Goal: Check status: Check status

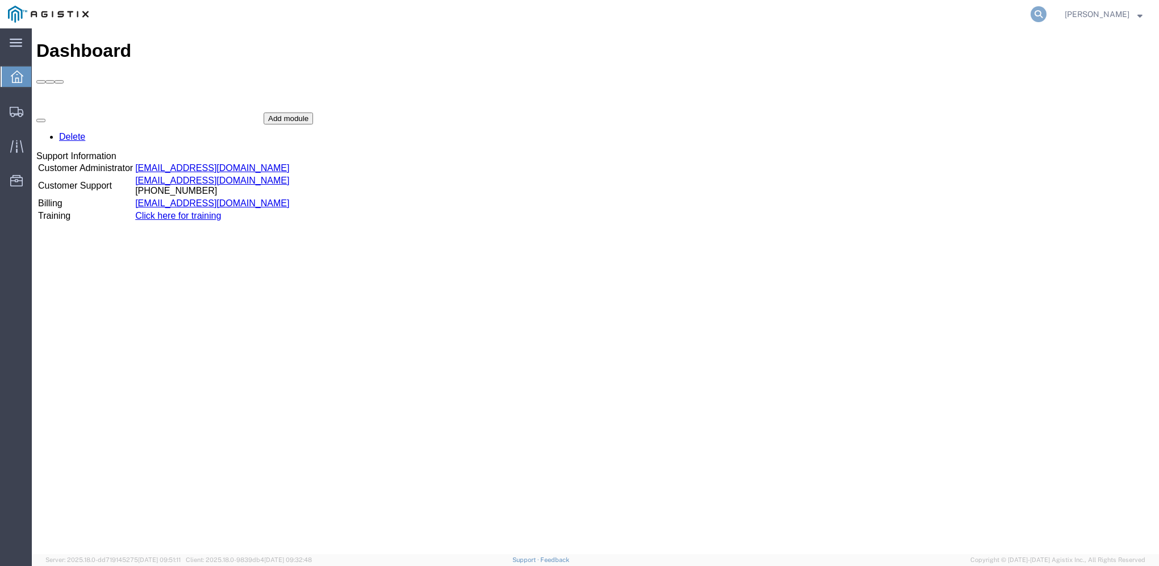
click at [1046, 14] on icon at bounding box center [1038, 14] width 16 height 16
click at [739, 12] on input "search" at bounding box center [857, 14] width 345 height 27
type input "56745001"
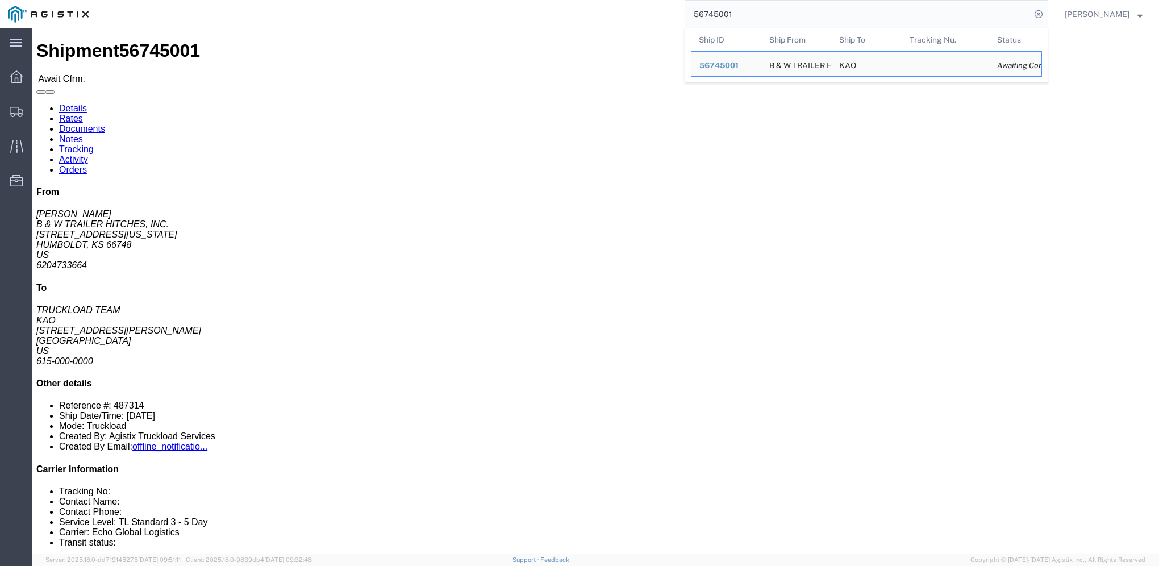
click link "Rates"
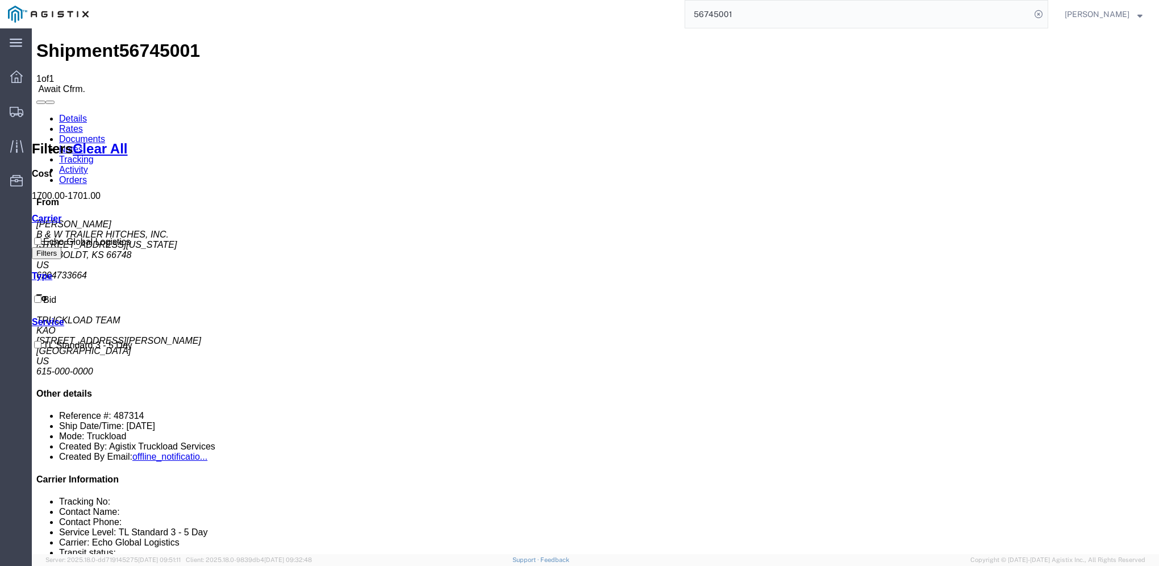
click at [83, 144] on link "Notes" at bounding box center [71, 149] width 24 height 10
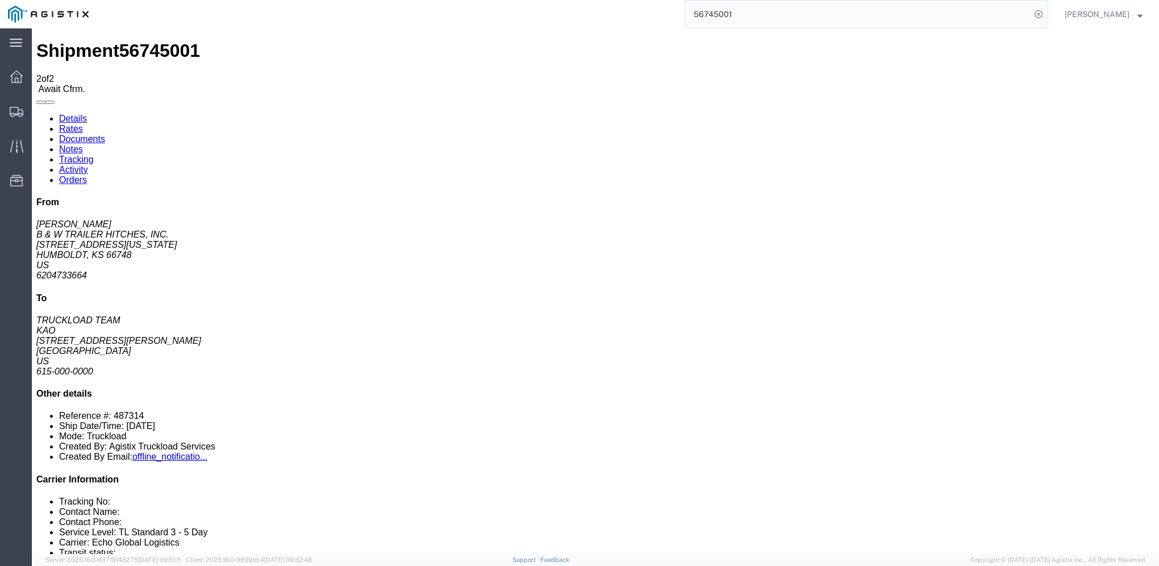
click at [79, 114] on link "Details" at bounding box center [73, 119] width 28 height 10
click link "Rates"
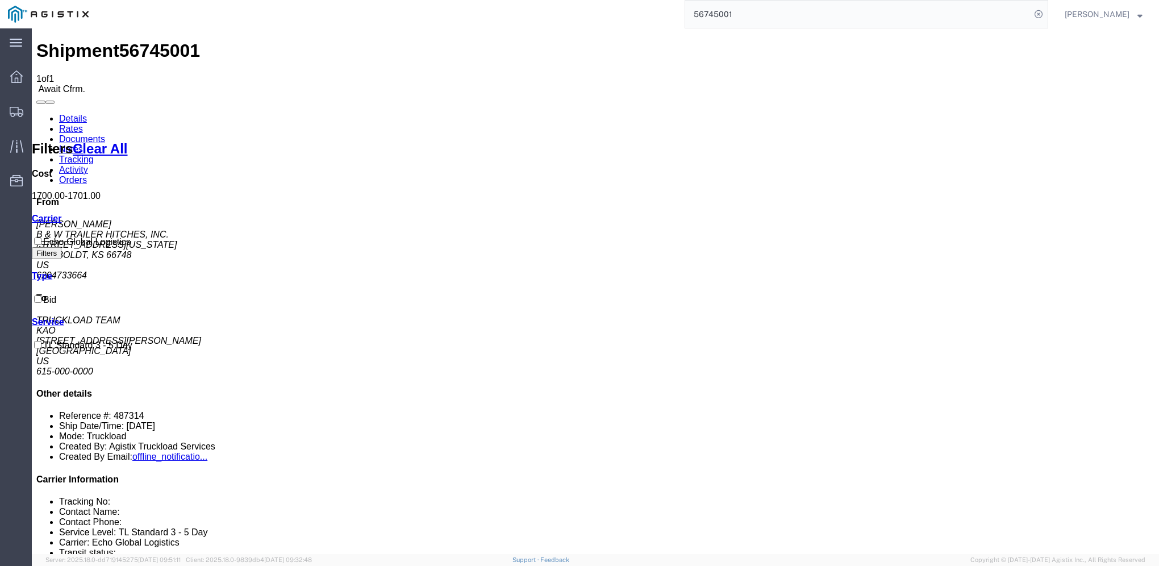
click at [78, 114] on link "Details" at bounding box center [73, 119] width 28 height 10
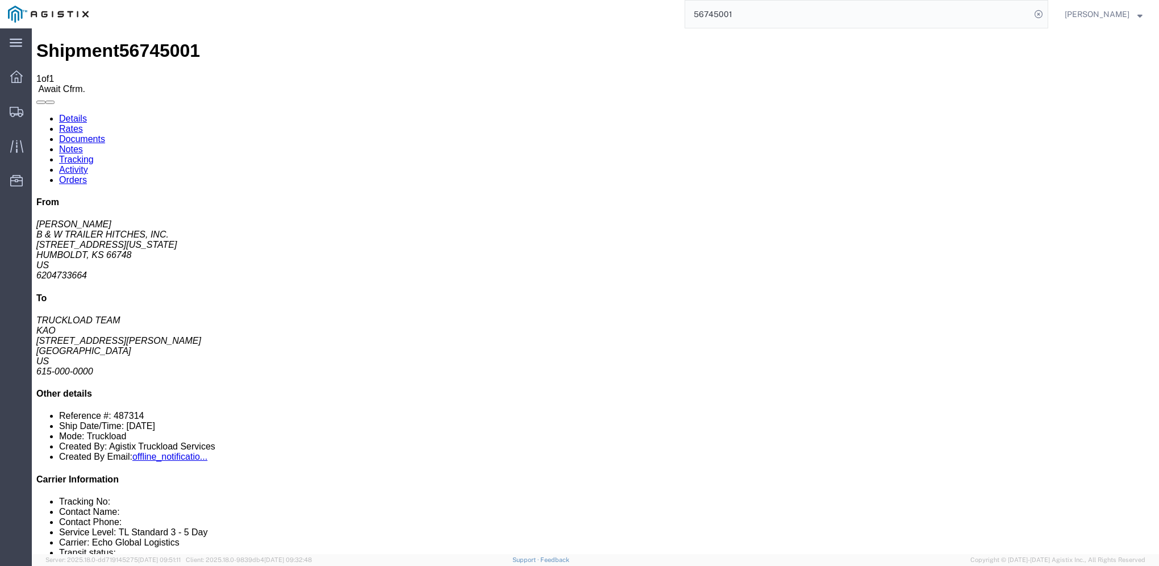
click link "Rates"
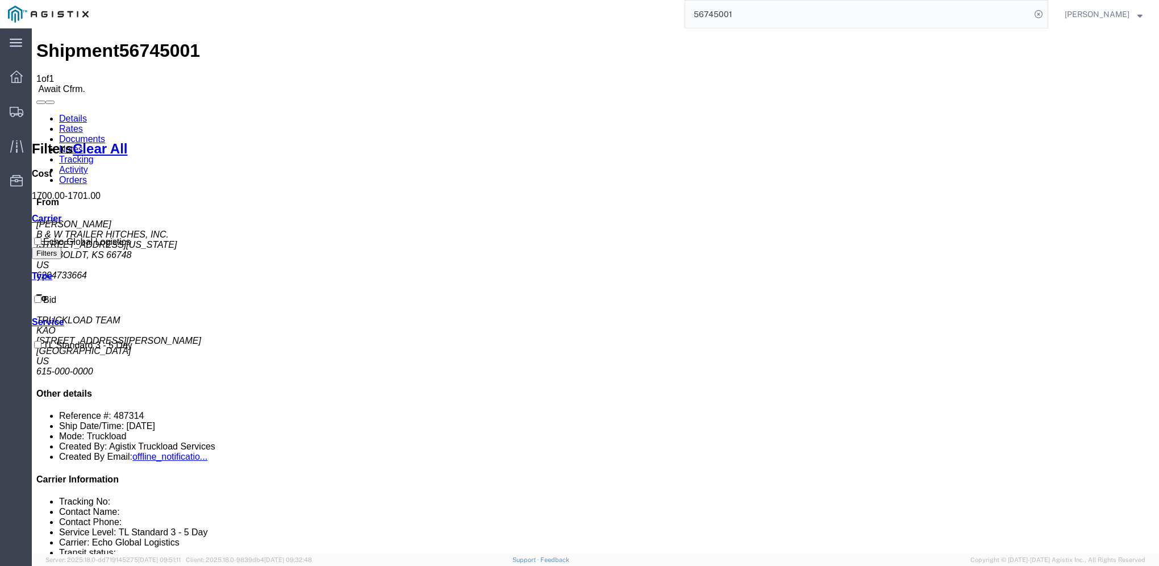
click at [66, 114] on link "Details" at bounding box center [73, 119] width 28 height 10
